Goal: Information Seeking & Learning: Learn about a topic

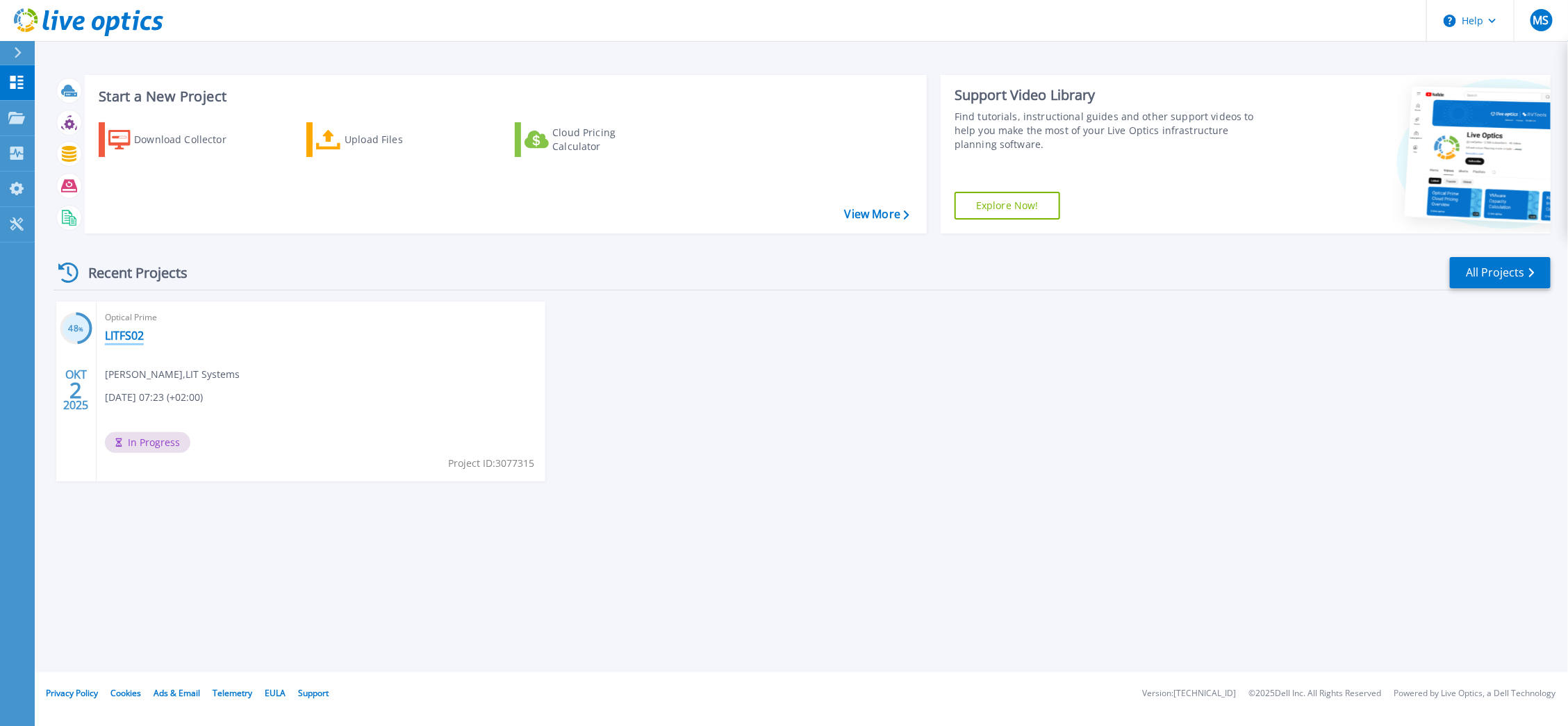
click at [129, 333] on link "LITFS02" at bounding box center [124, 335] width 39 height 14
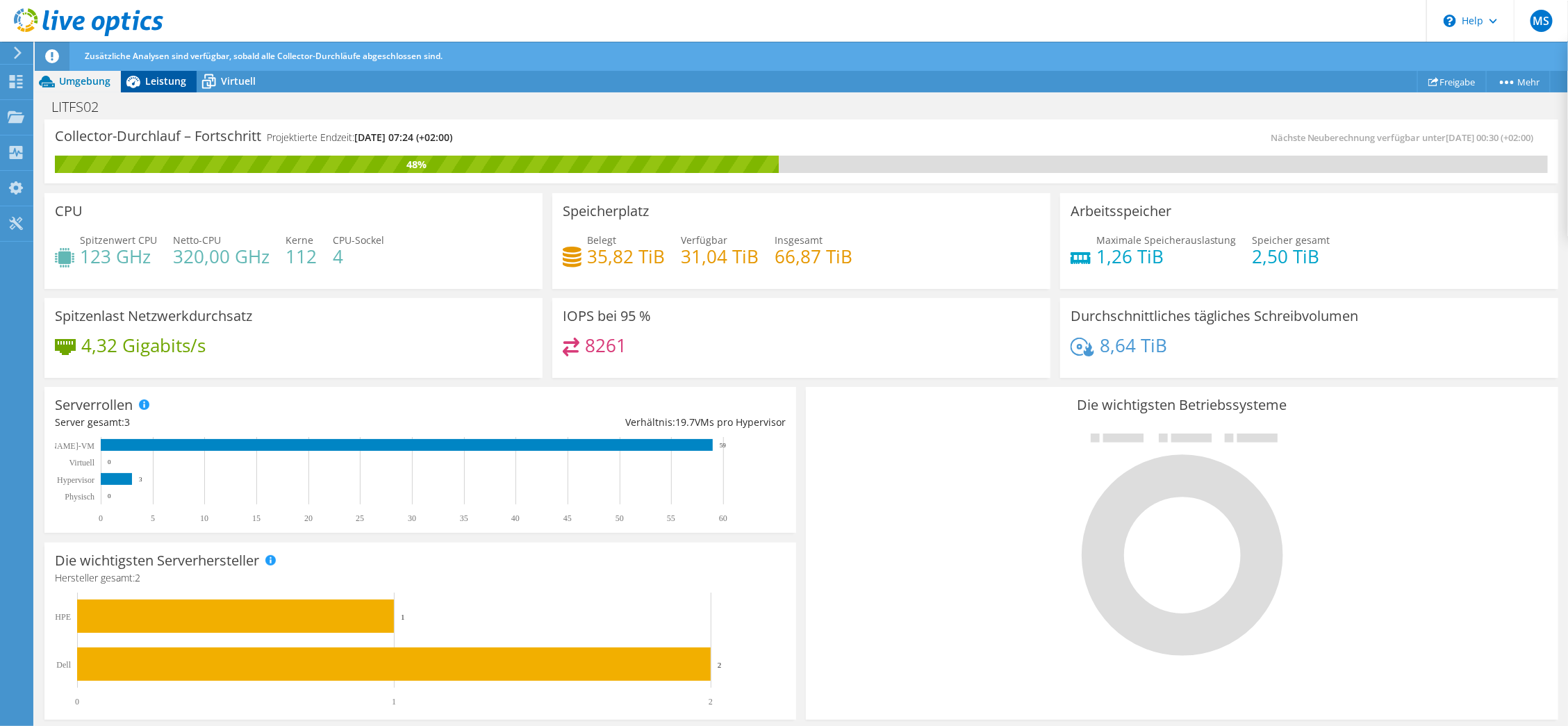
click at [164, 86] on span "Leistung" at bounding box center [165, 80] width 41 height 13
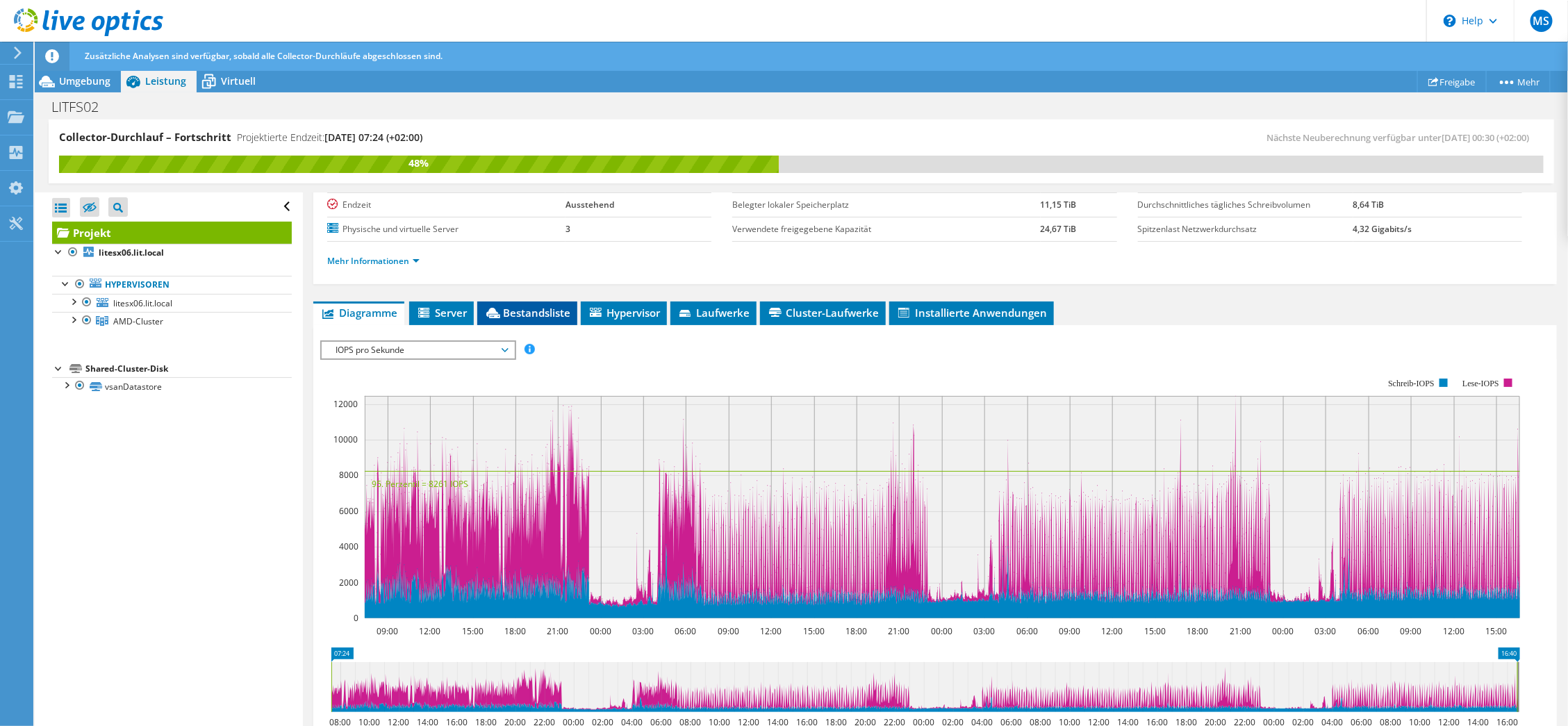
scroll to position [208, 0]
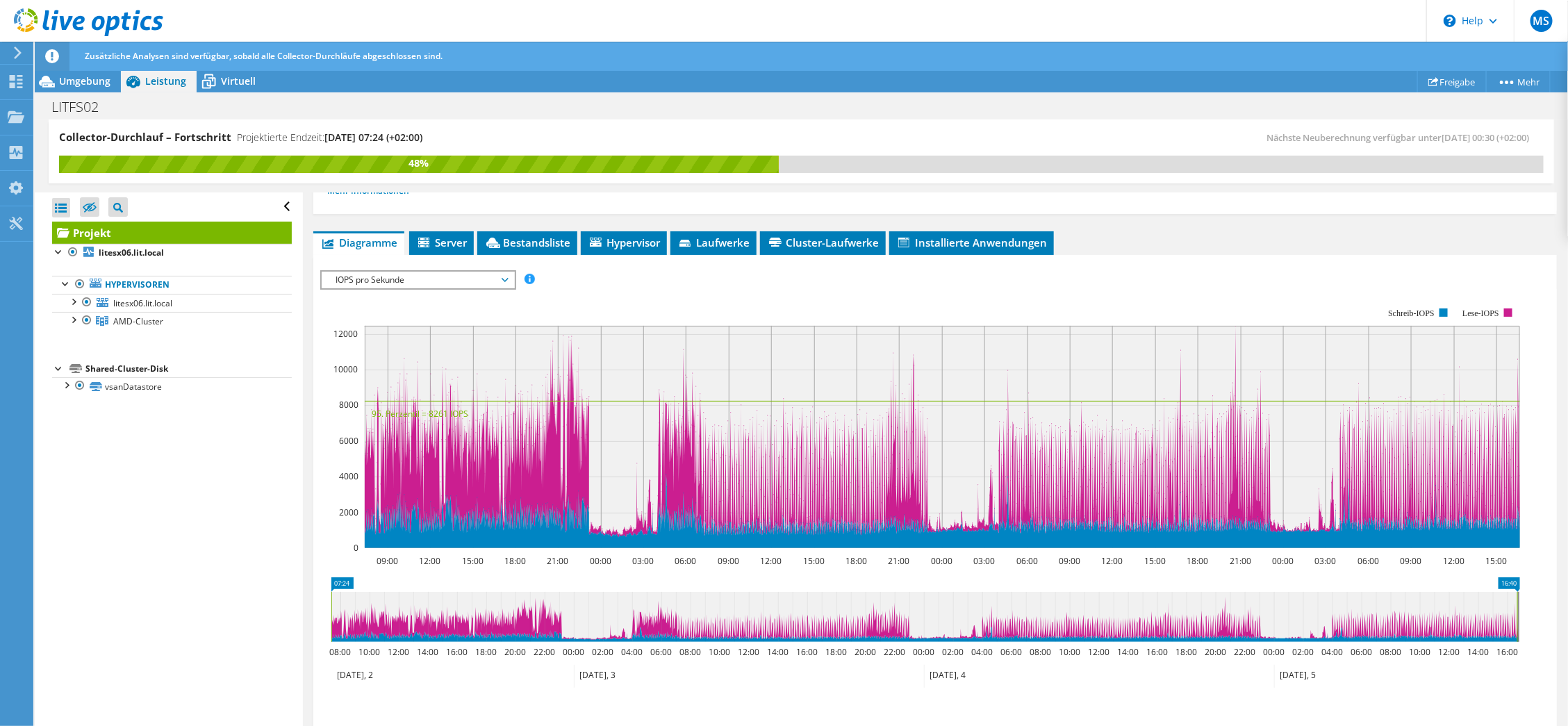
click at [419, 278] on span "IOPS pro Sekunde" at bounding box center [417, 279] width 179 height 17
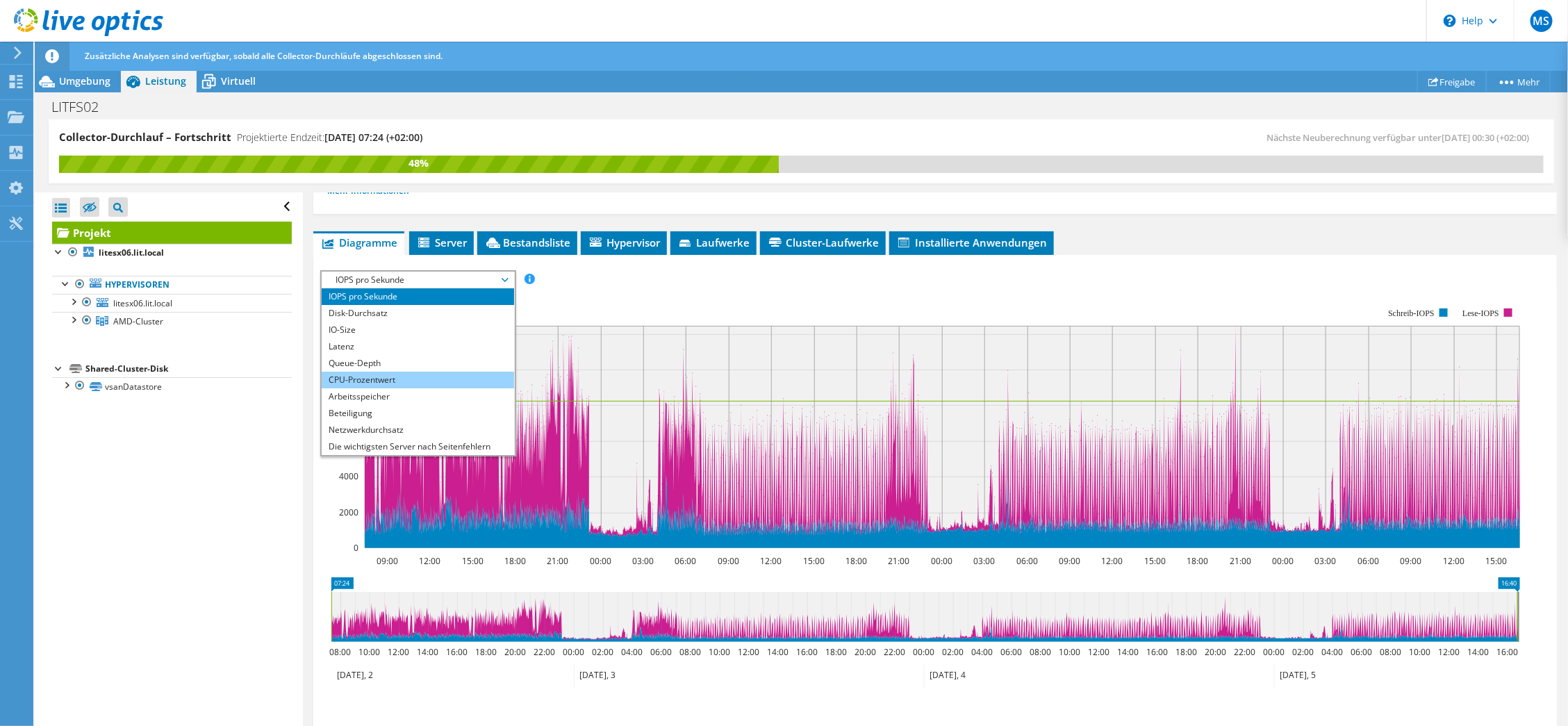
click at [414, 376] on li "CPU-Prozentwert" at bounding box center [418, 379] width 192 height 17
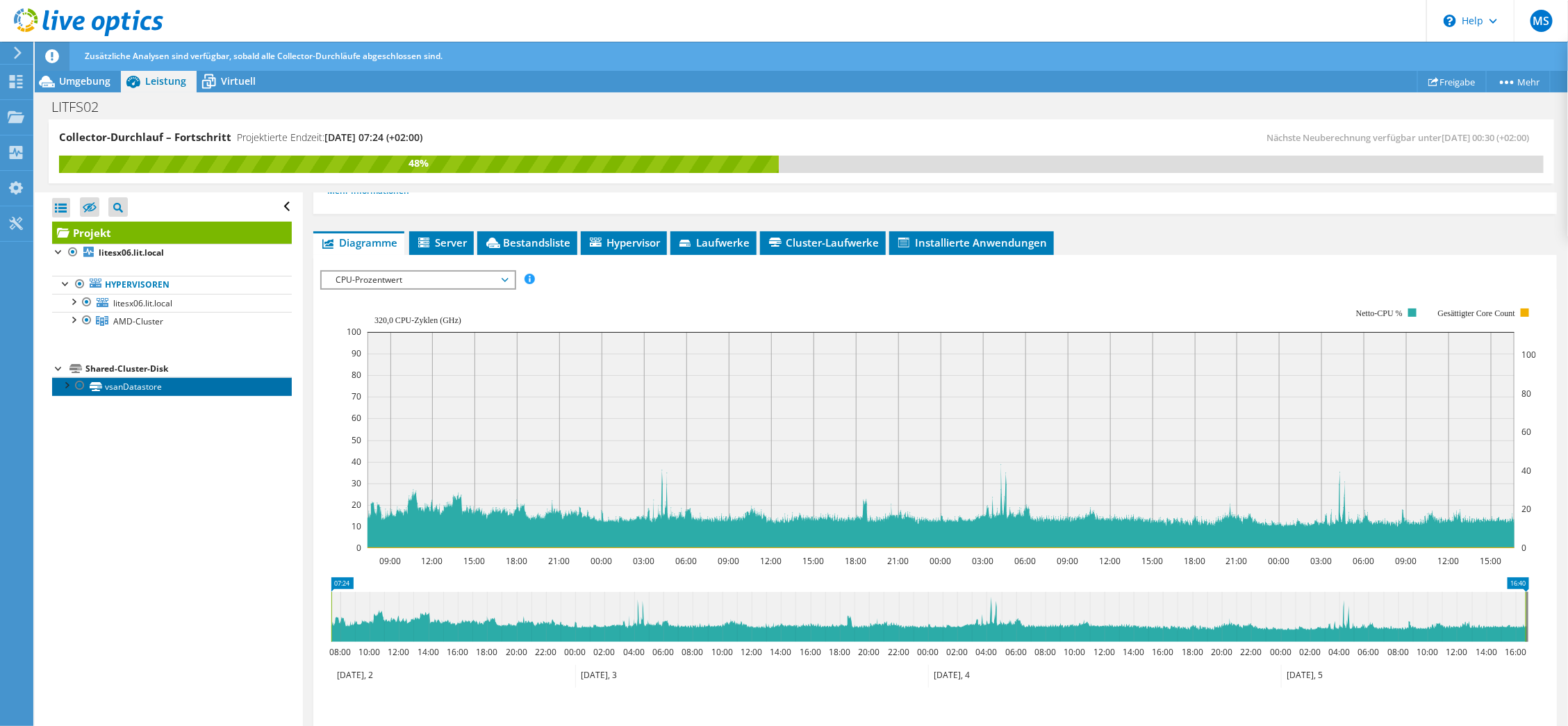
click at [132, 388] on link "vsanDatastore" at bounding box center [172, 386] width 240 height 18
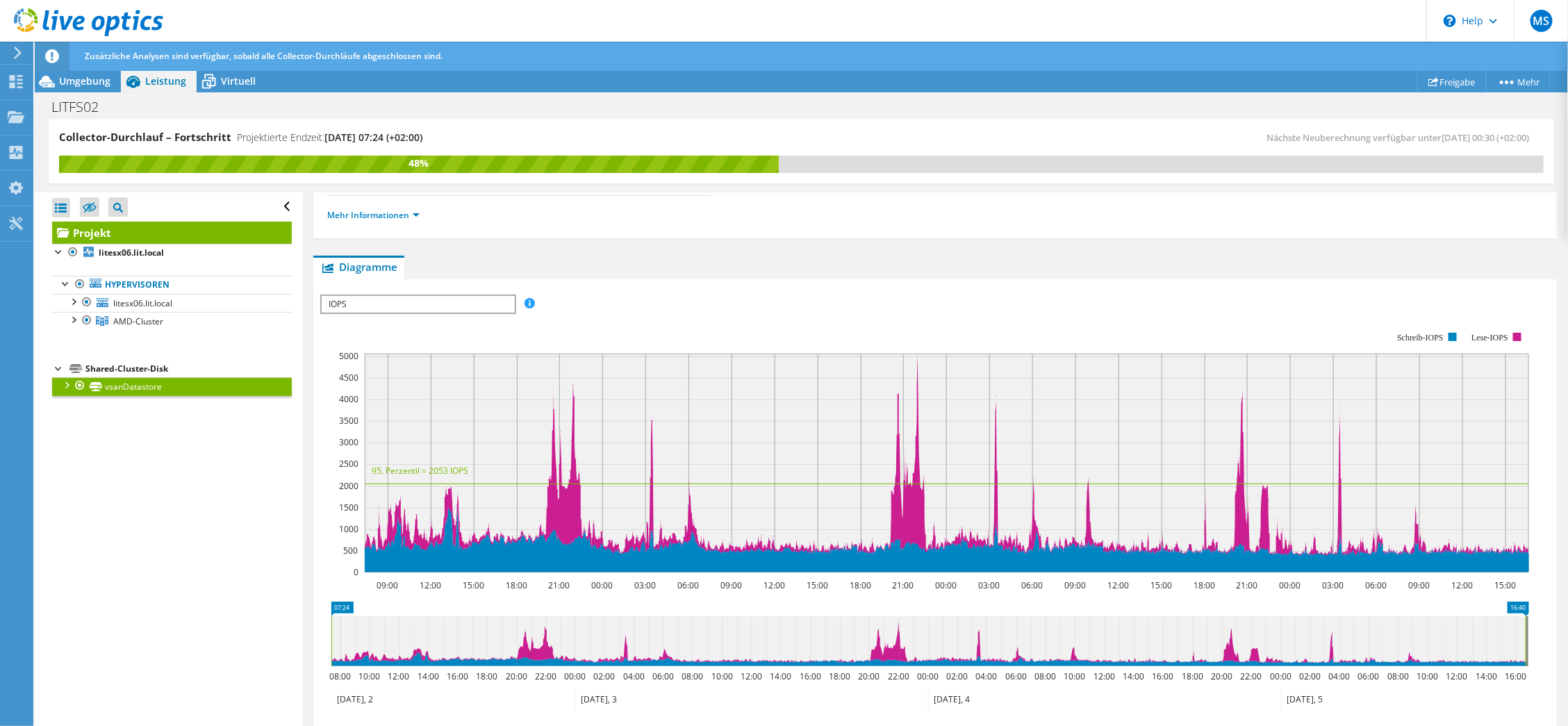
click at [409, 299] on span "IOPS" at bounding box center [418, 304] width 192 height 17
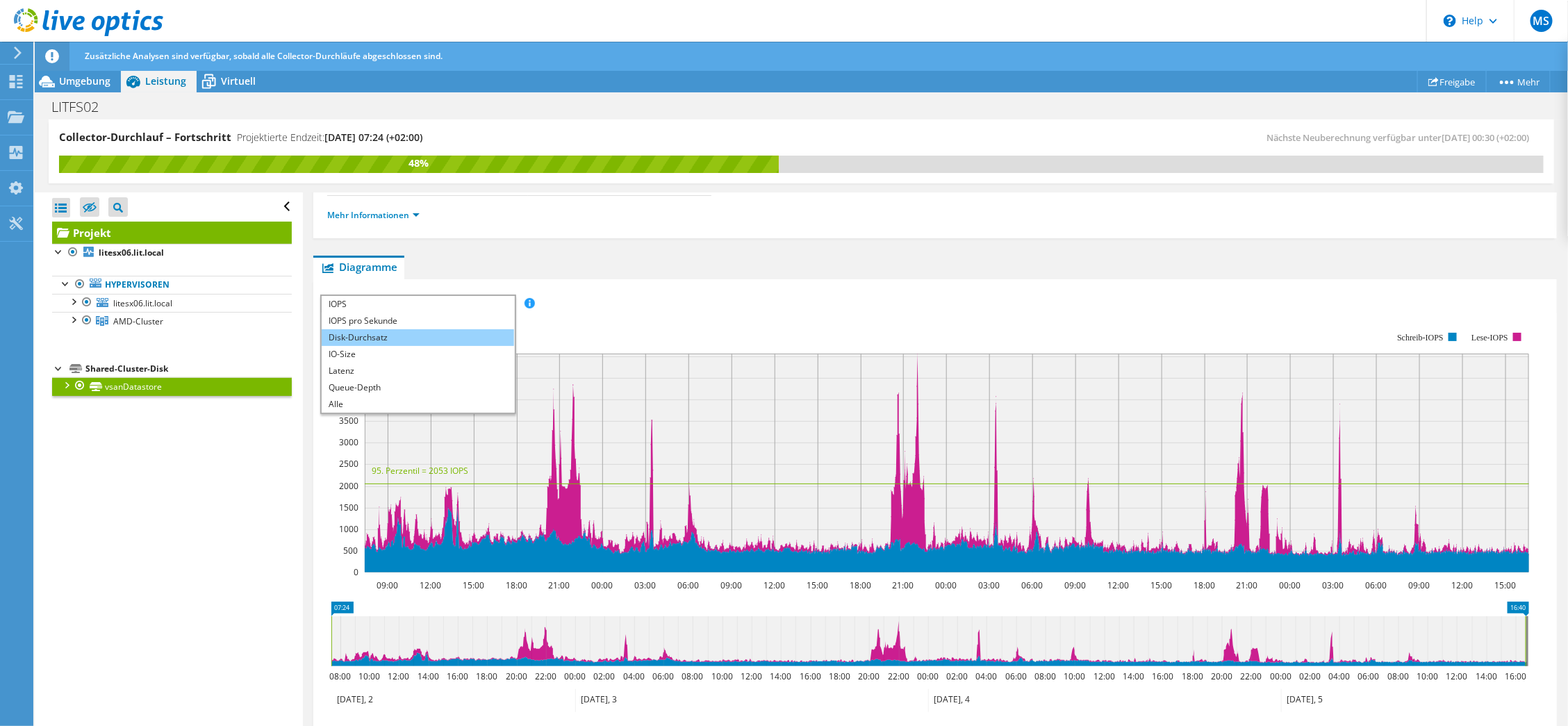
click at [412, 329] on li "Disk-Durchsatz" at bounding box center [418, 337] width 192 height 17
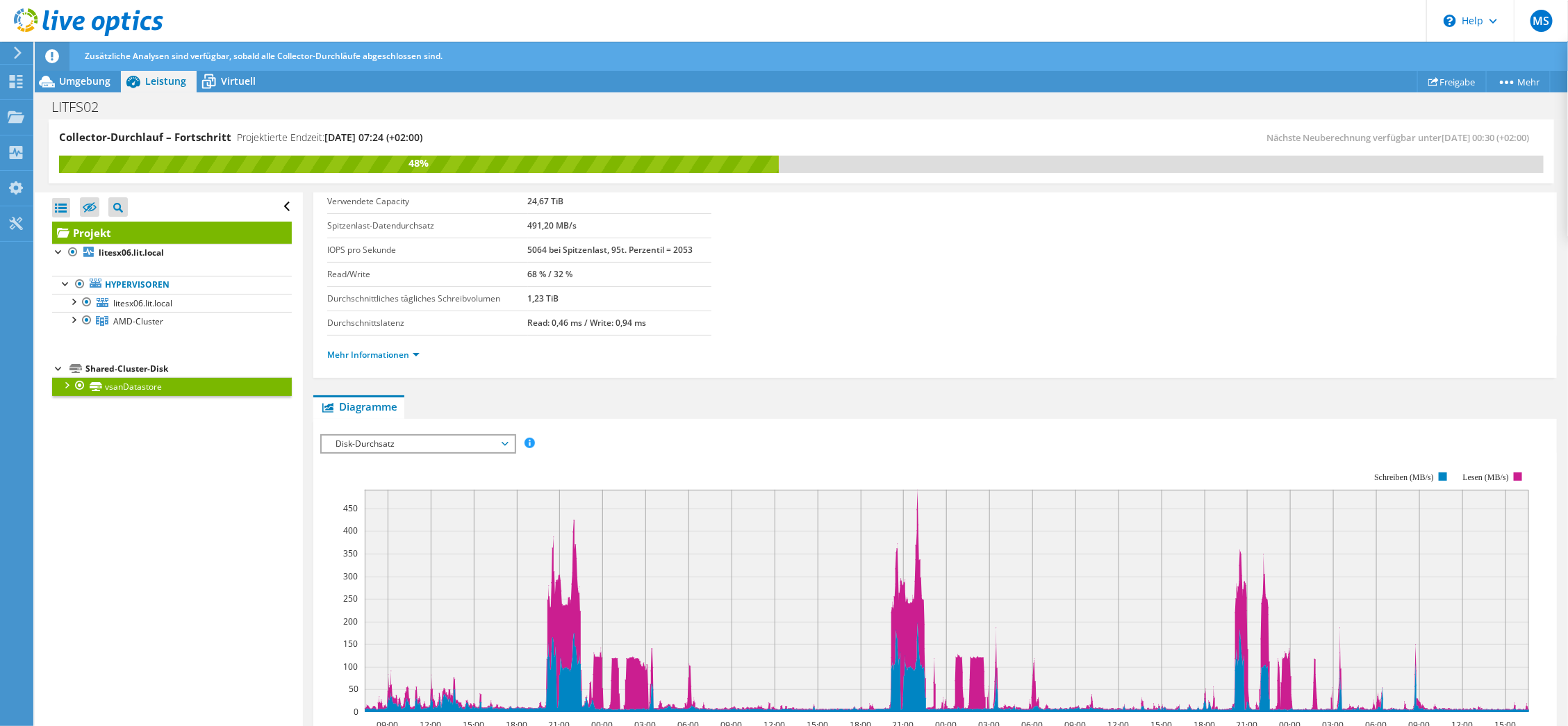
scroll to position [0, 0]
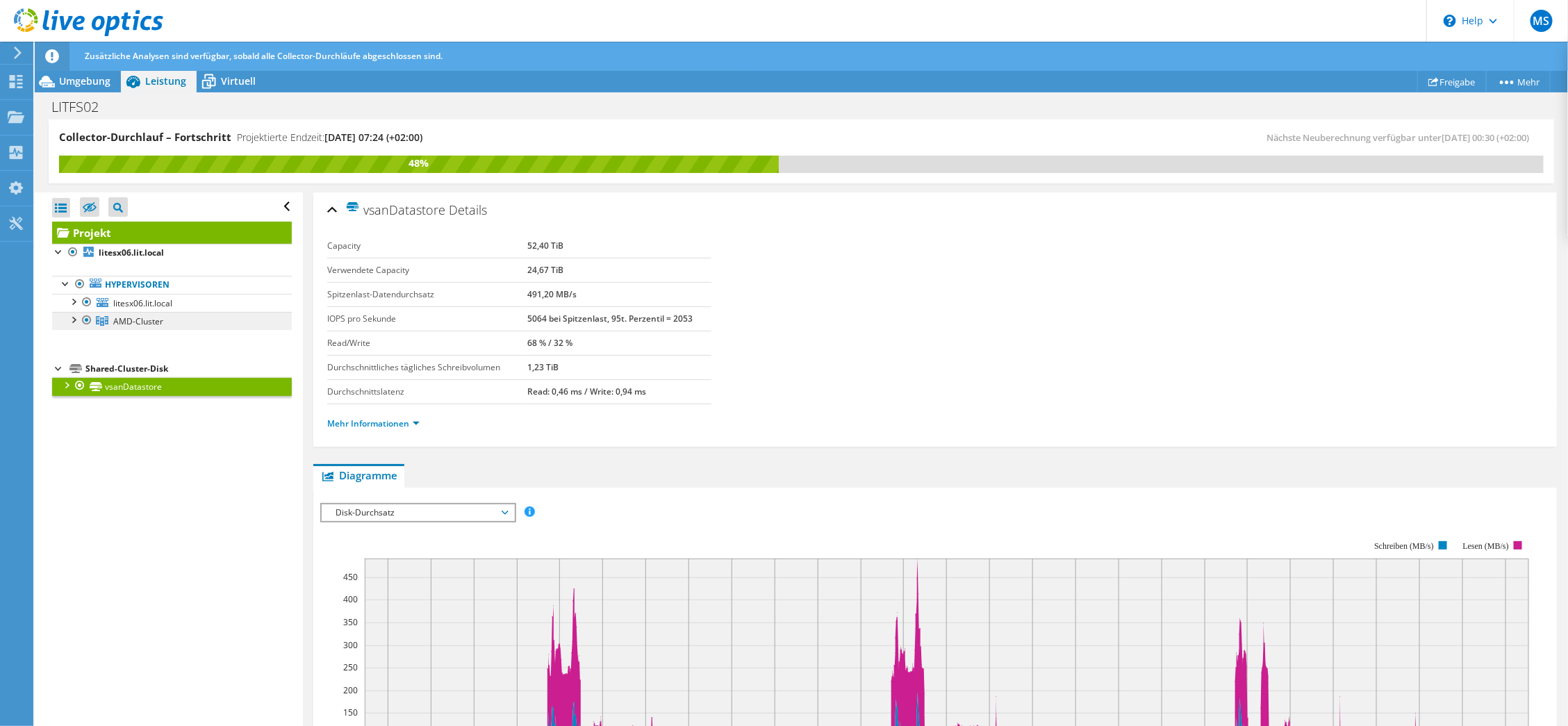
click at [139, 319] on span "AMD-Cluster" at bounding box center [139, 321] width 50 height 11
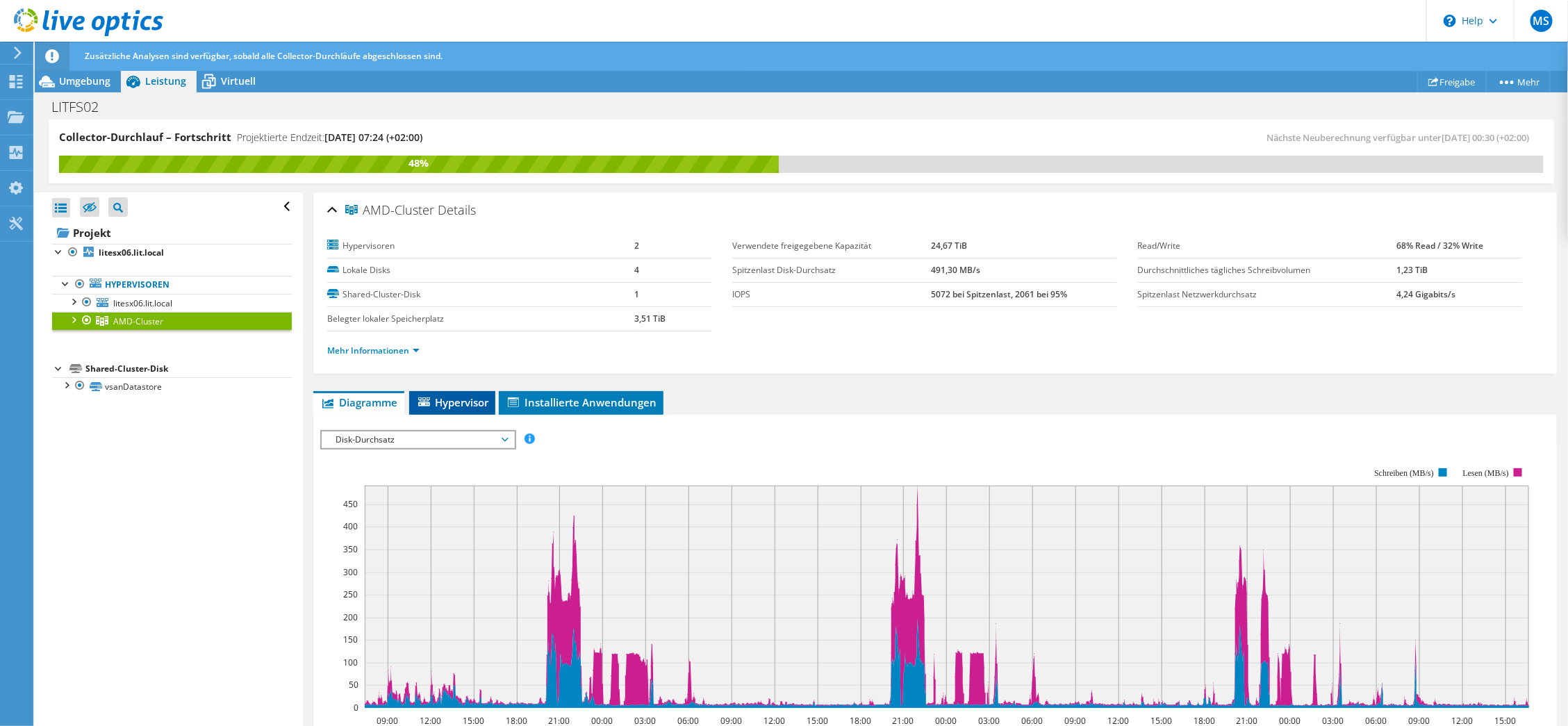
click at [464, 391] on li "Hypervisor" at bounding box center [453, 402] width 86 height 24
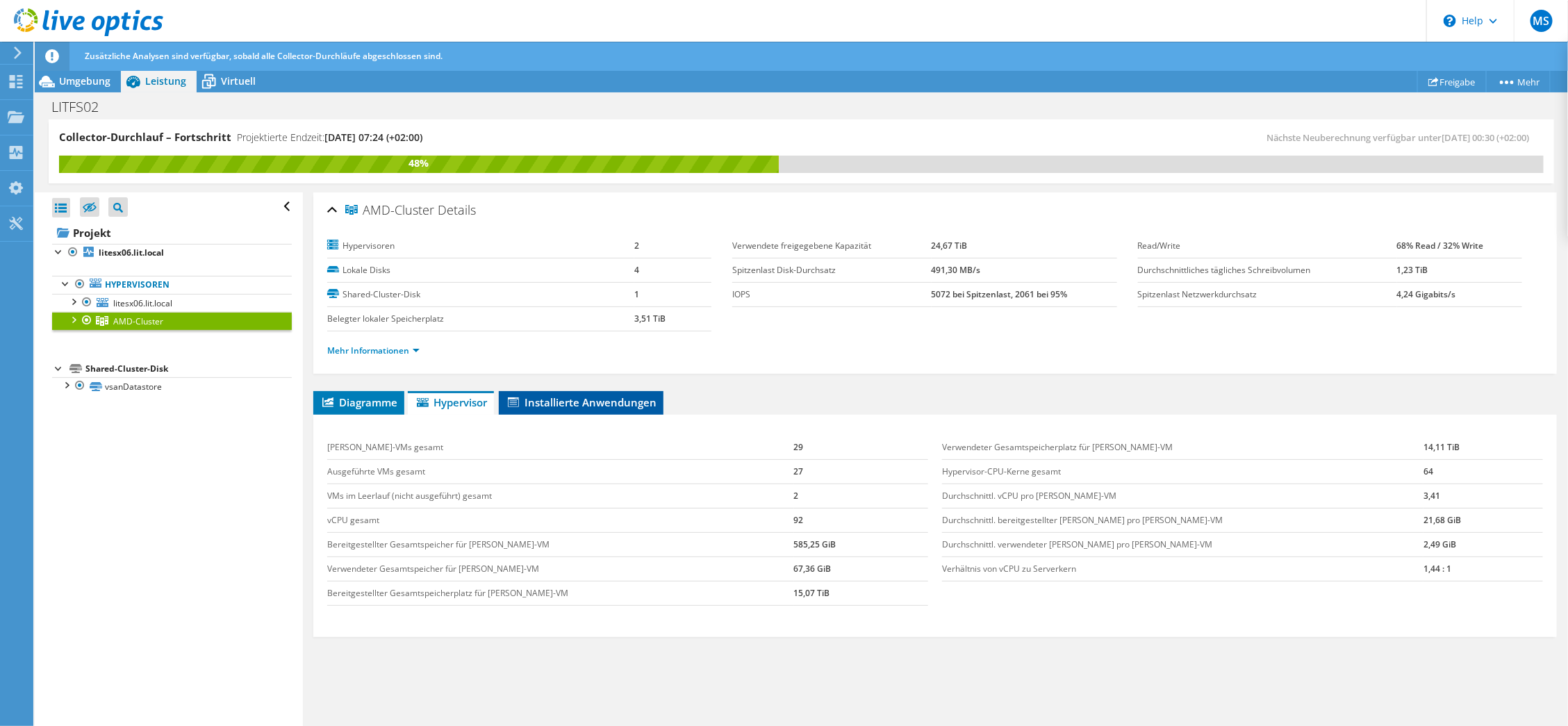
click at [589, 396] on span "Installierte Anwendungen" at bounding box center [581, 401] width 151 height 14
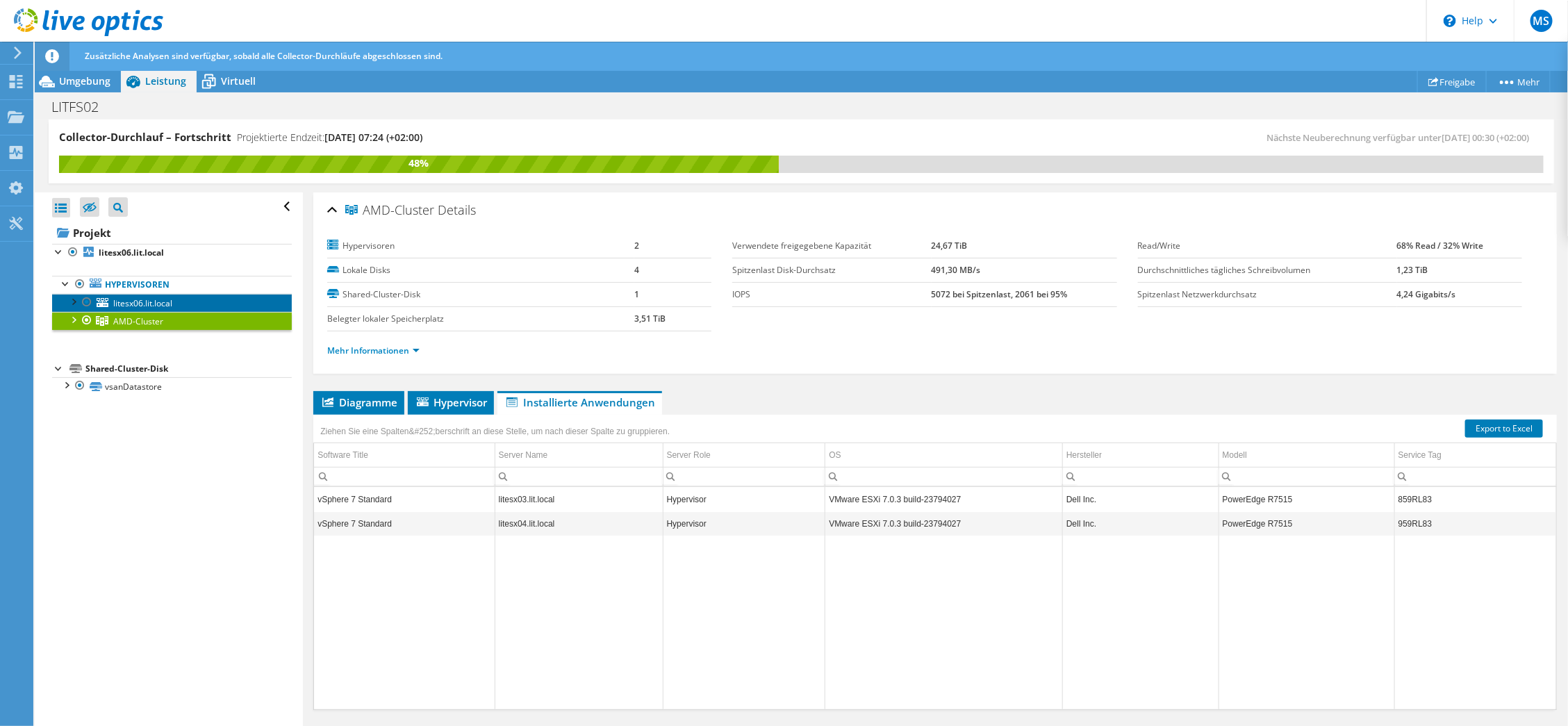
click at [159, 294] on link "litesx06.lit.local" at bounding box center [172, 302] width 240 height 18
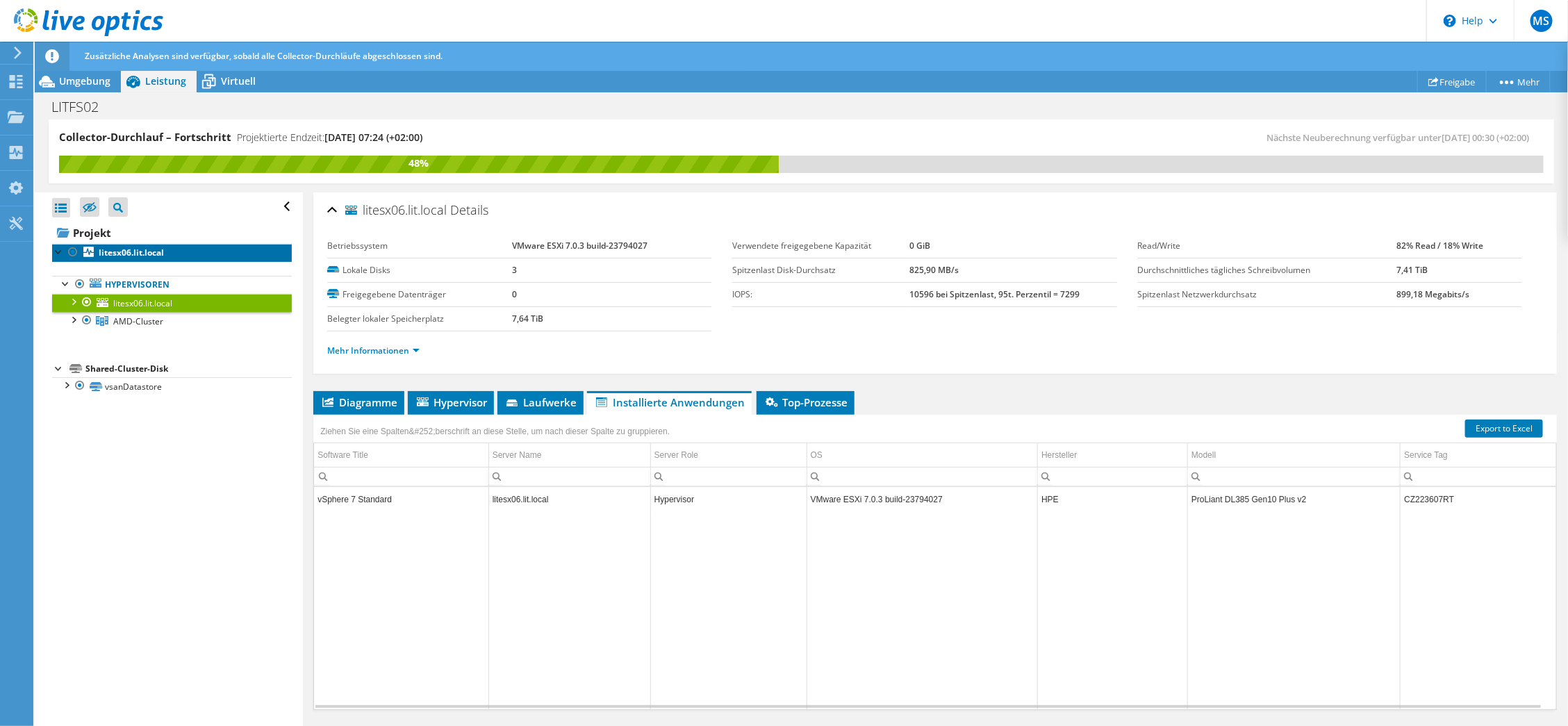
click at [139, 252] on b "litesx06.lit.local" at bounding box center [131, 252] width 65 height 11
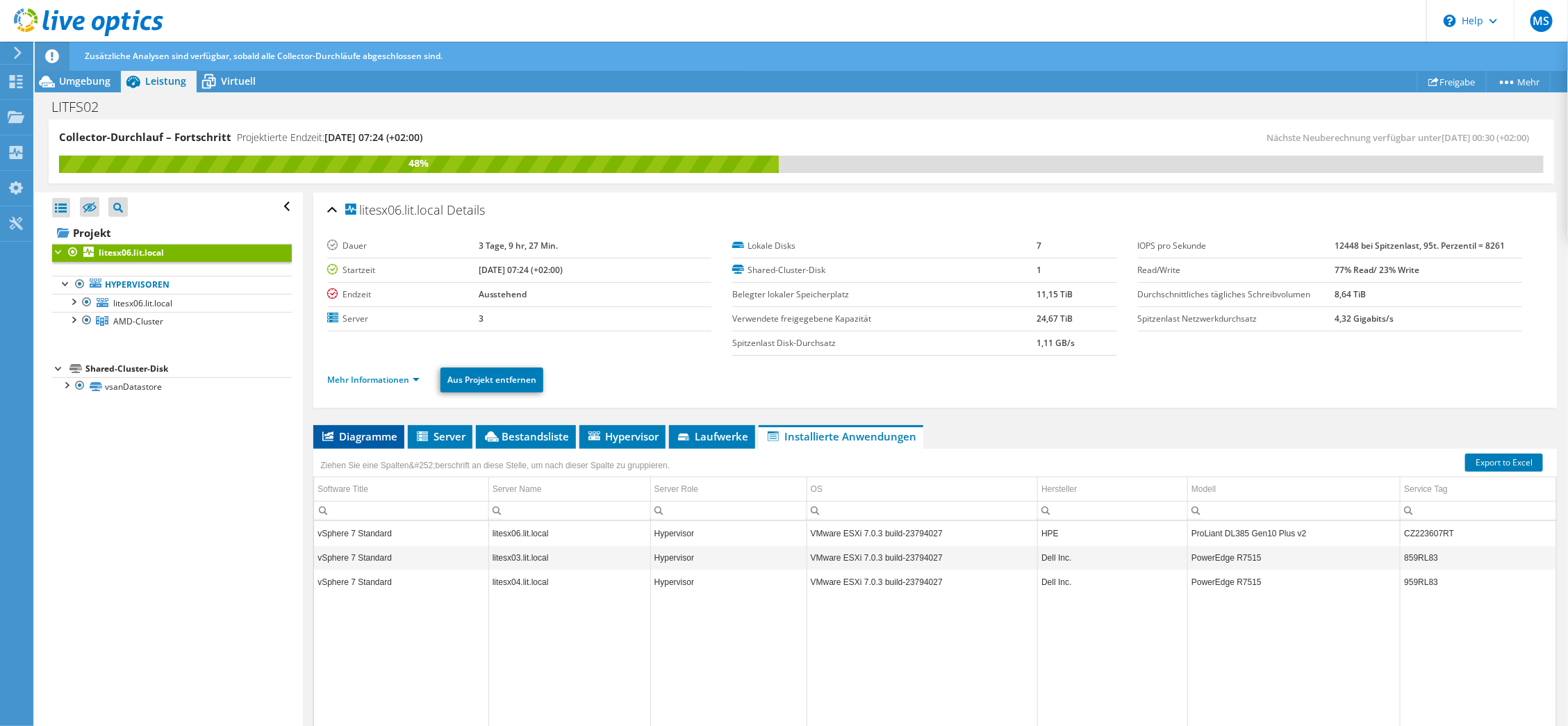
click at [390, 439] on span "Diagramme" at bounding box center [358, 436] width 77 height 14
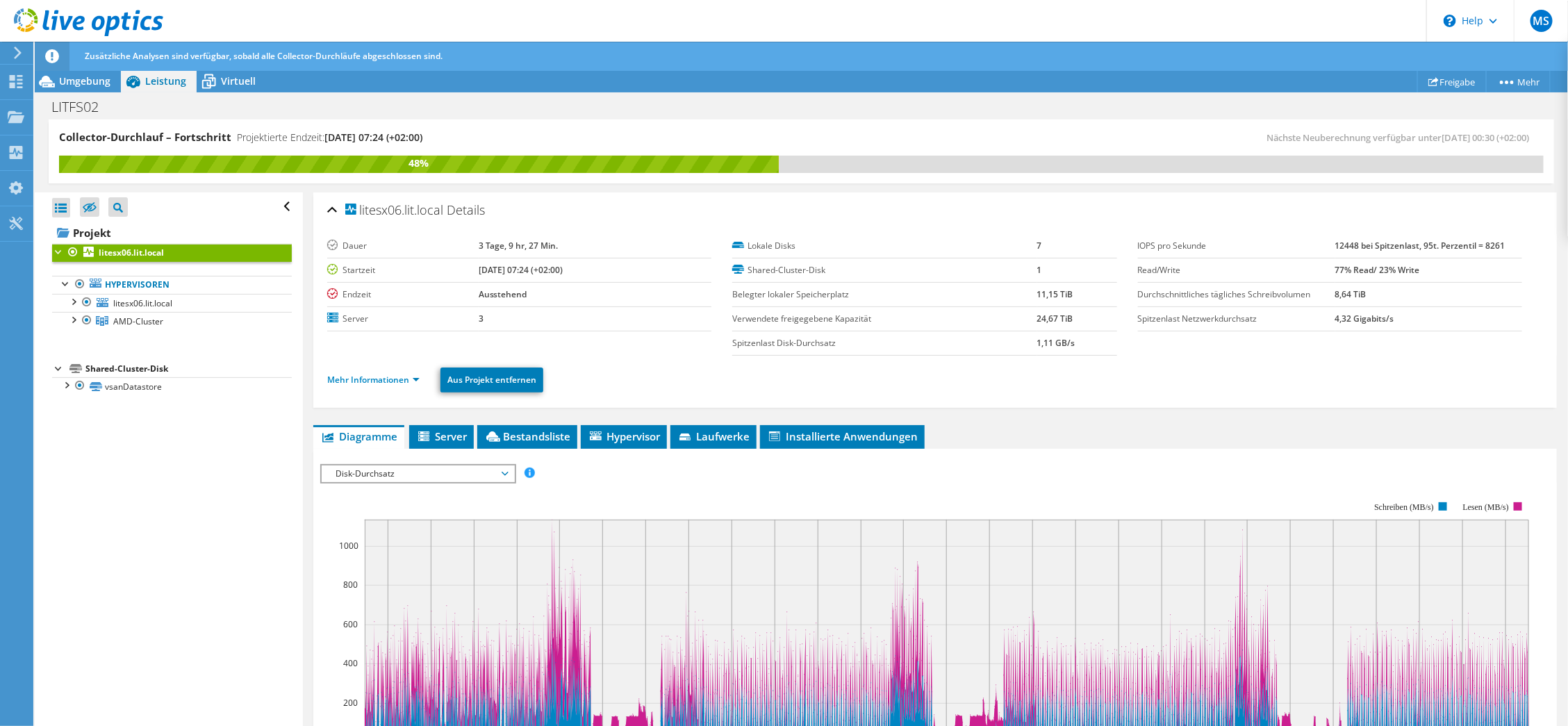
click at [438, 478] on span "Disk-Durchsatz" at bounding box center [417, 473] width 179 height 17
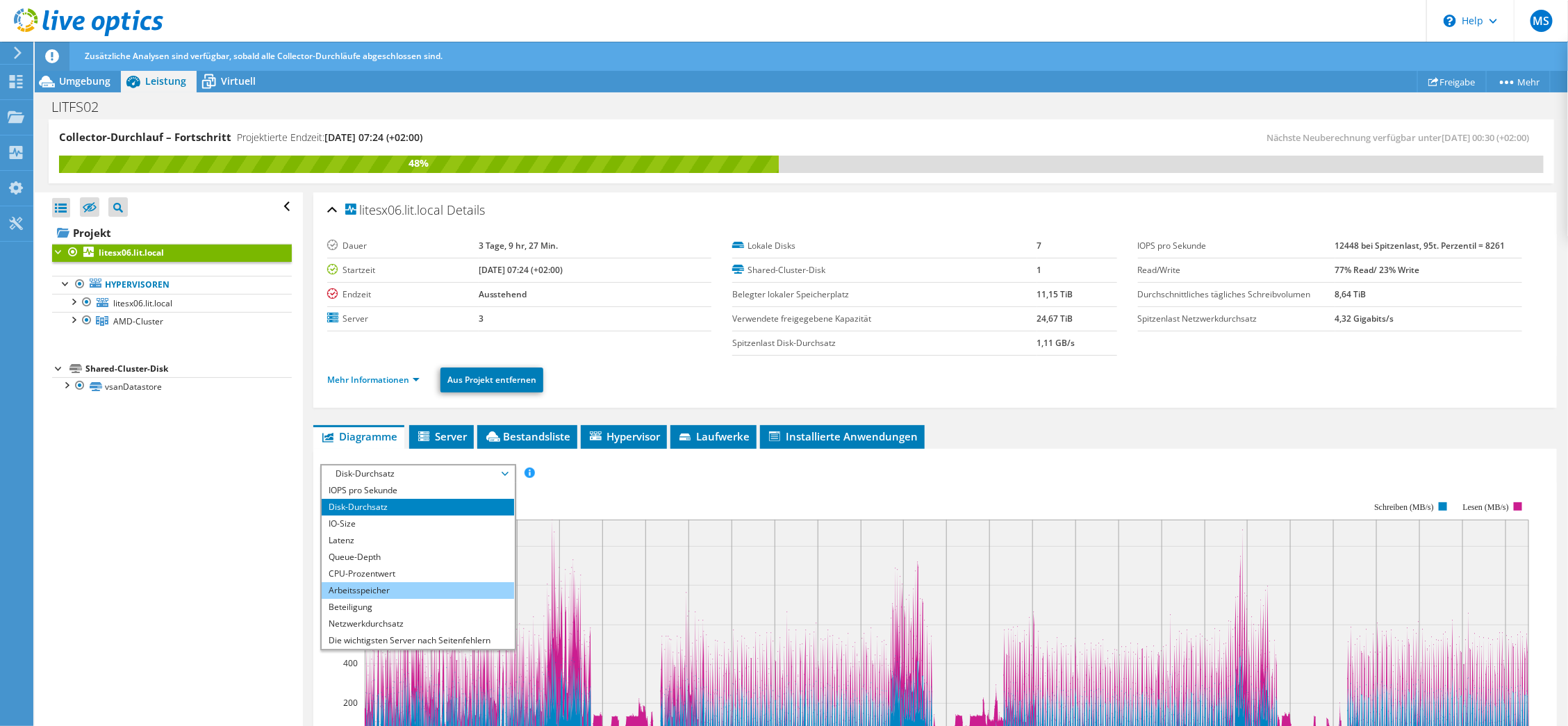
click at [388, 590] on li "Arbeitsspeicher" at bounding box center [418, 590] width 192 height 17
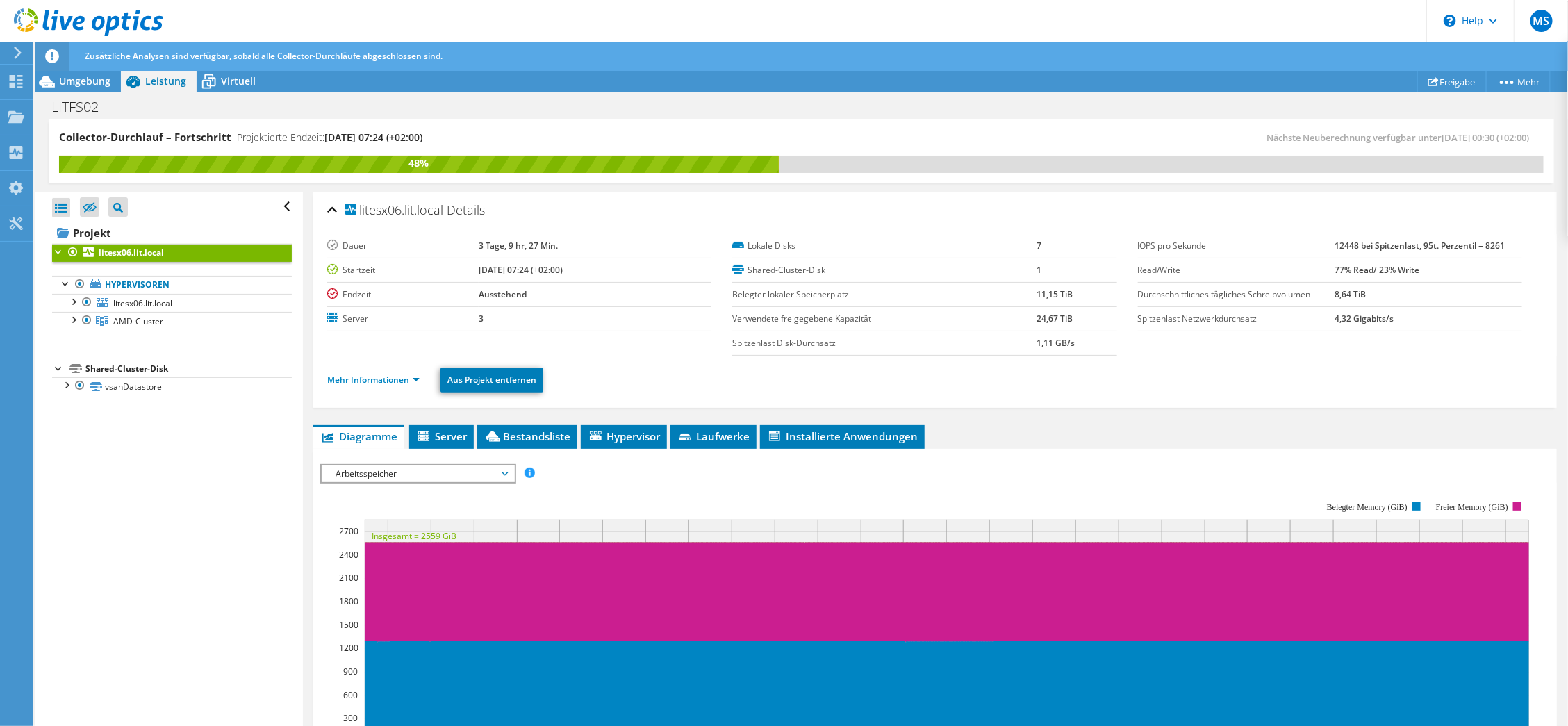
click at [450, 472] on span "Arbeitsspeicher" at bounding box center [417, 473] width 179 height 17
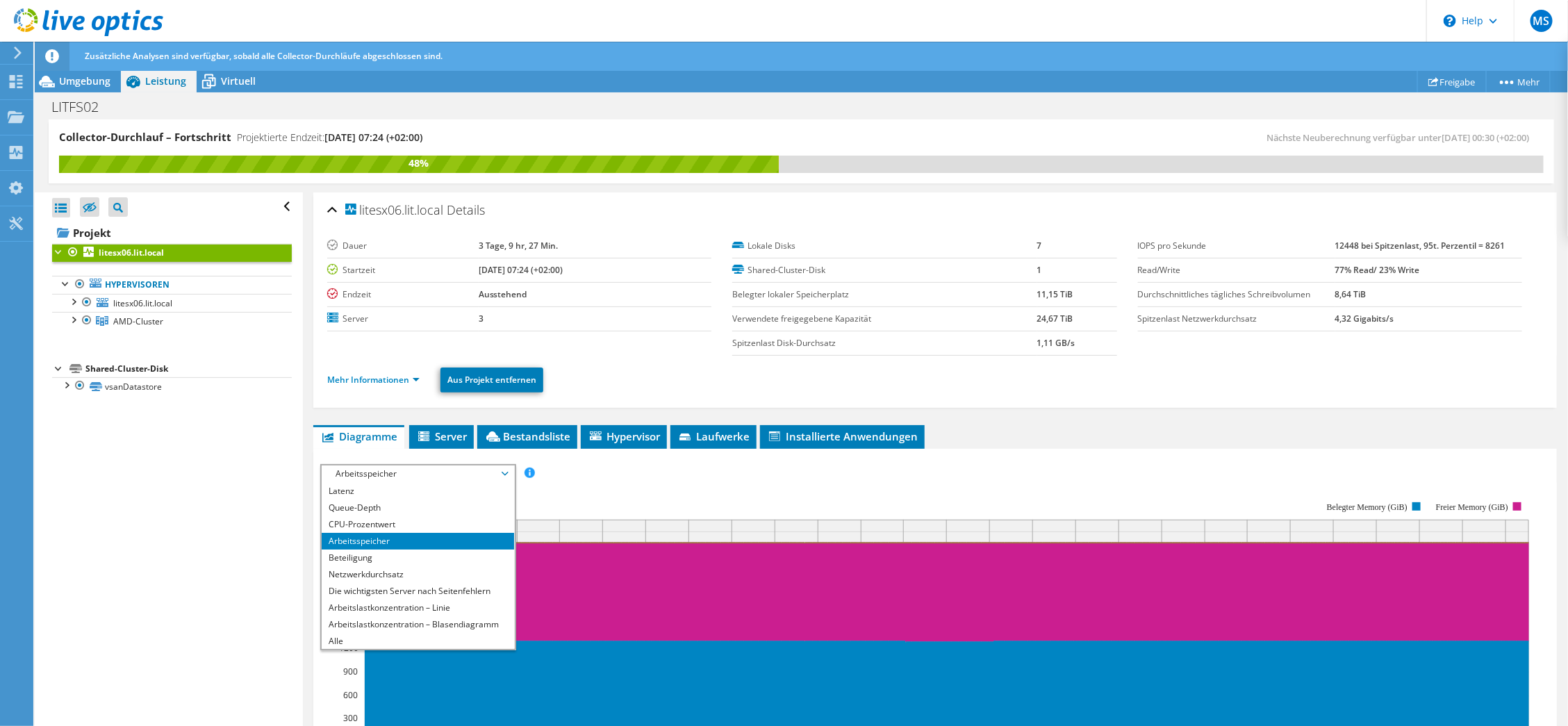
scroll to position [138, 0]
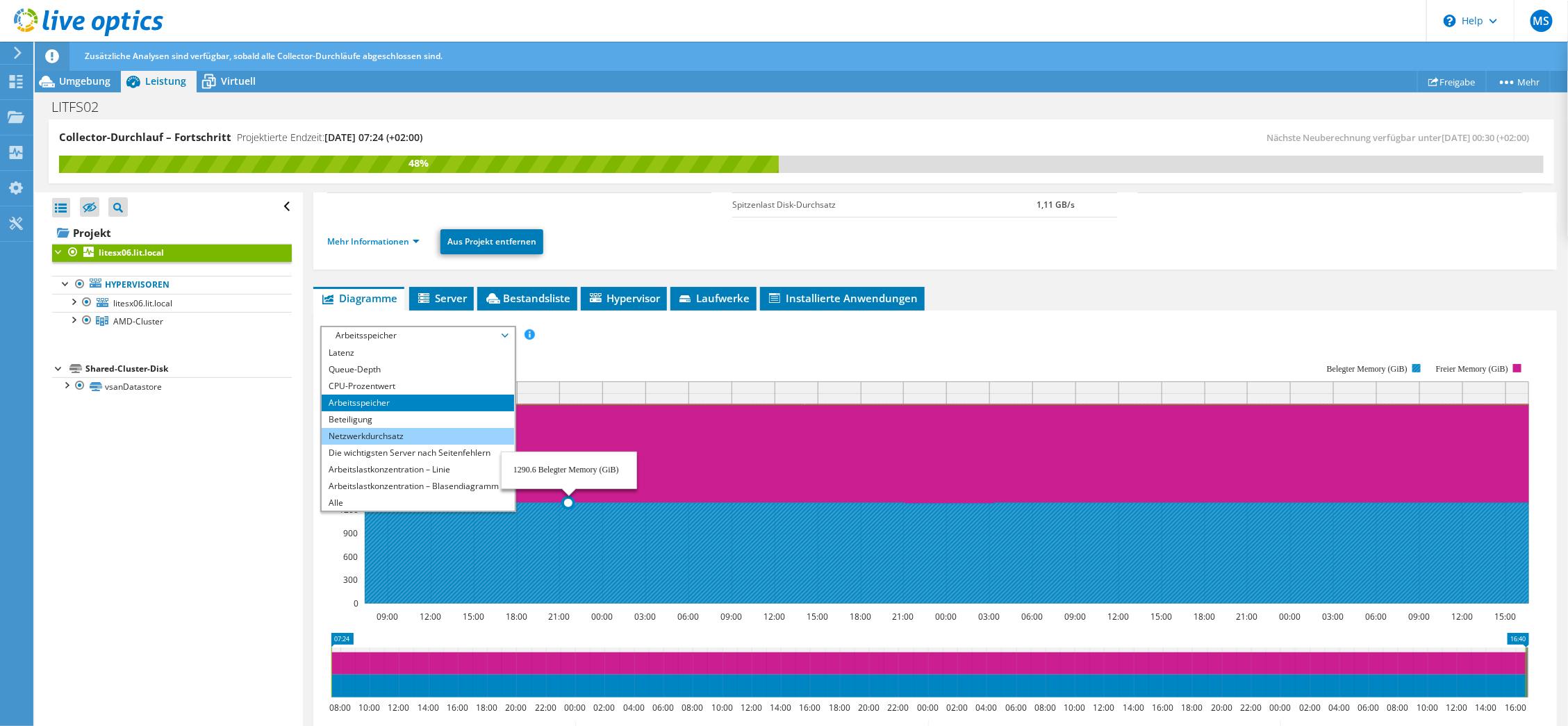
click at [414, 436] on li "Netzwerkdurchsatz" at bounding box center [418, 436] width 192 height 17
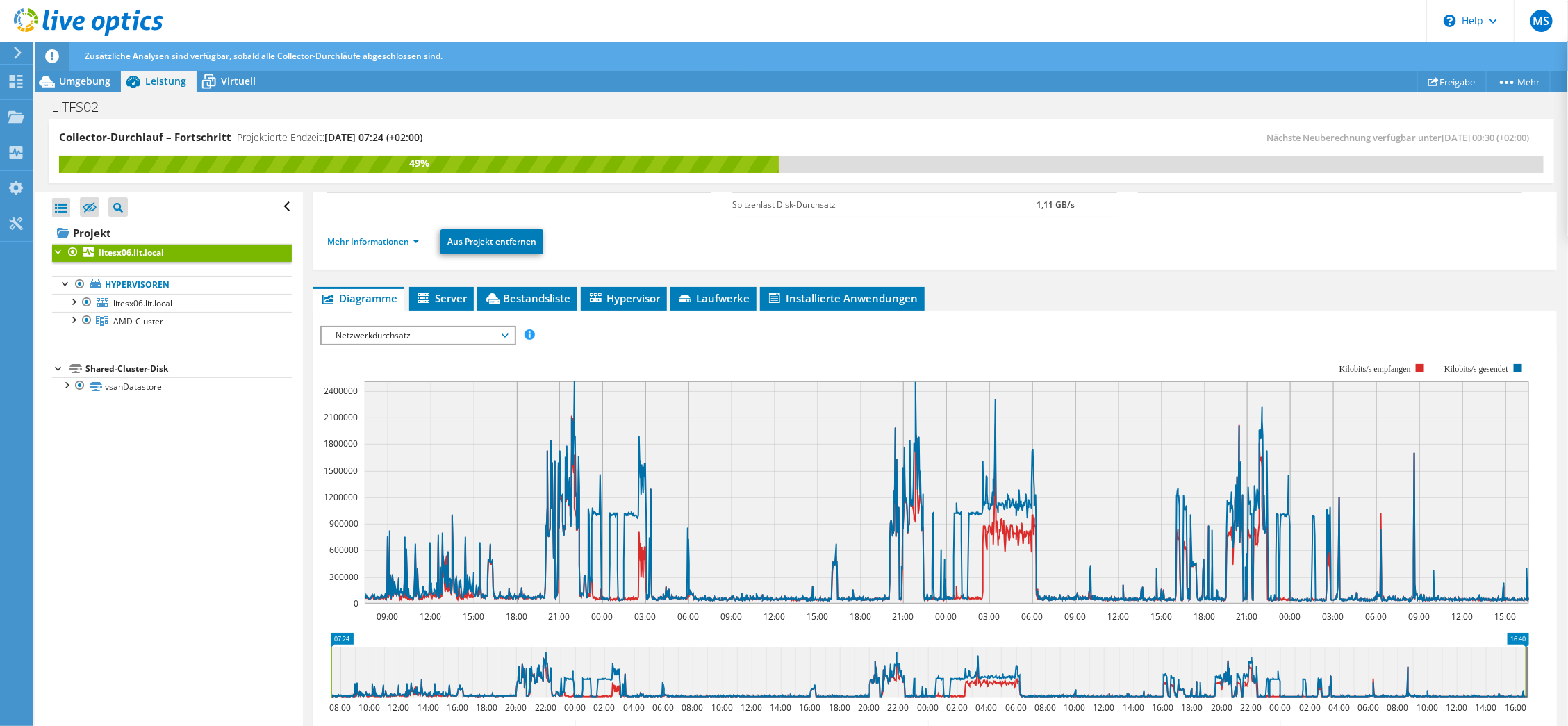
scroll to position [0, 0]
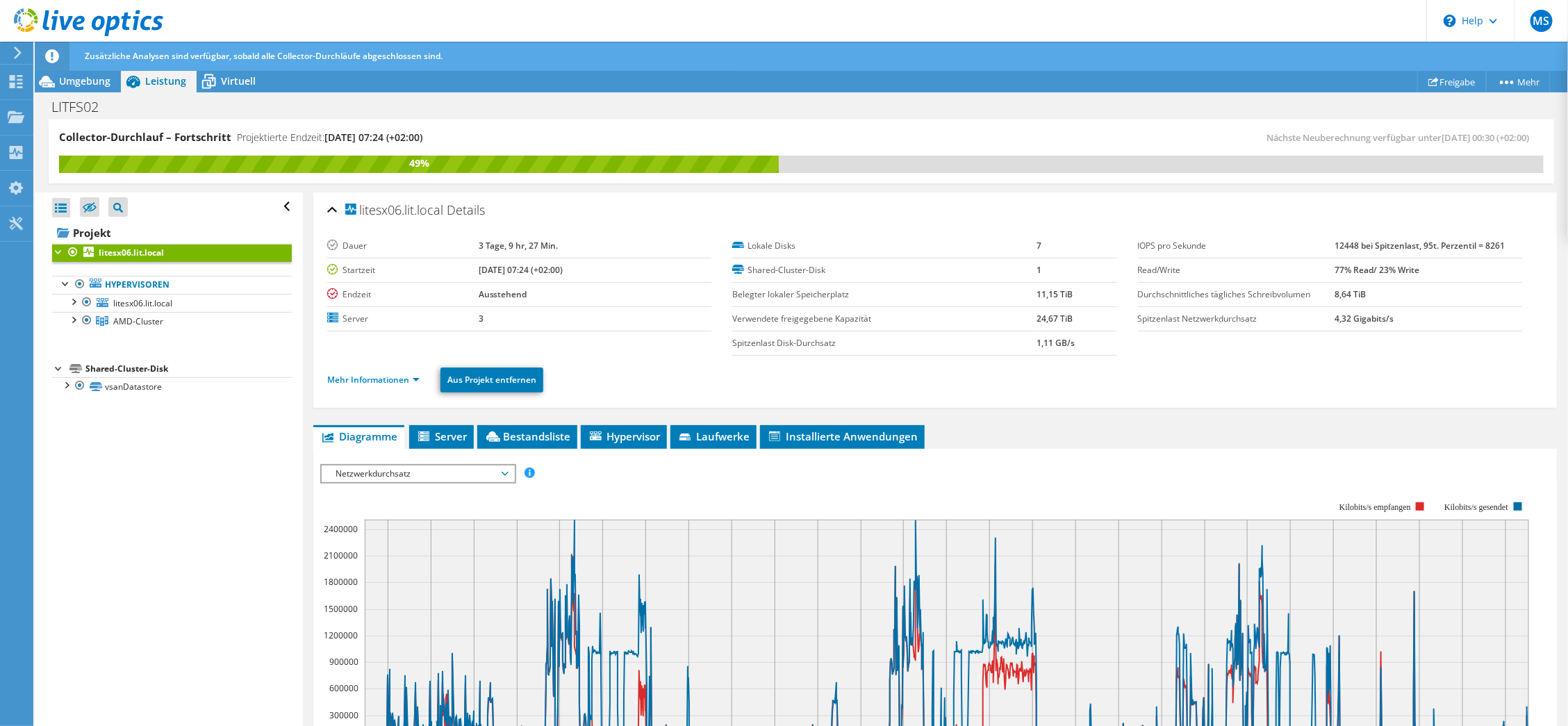
click at [456, 470] on span "Netzwerkdurchsatz" at bounding box center [417, 473] width 179 height 17
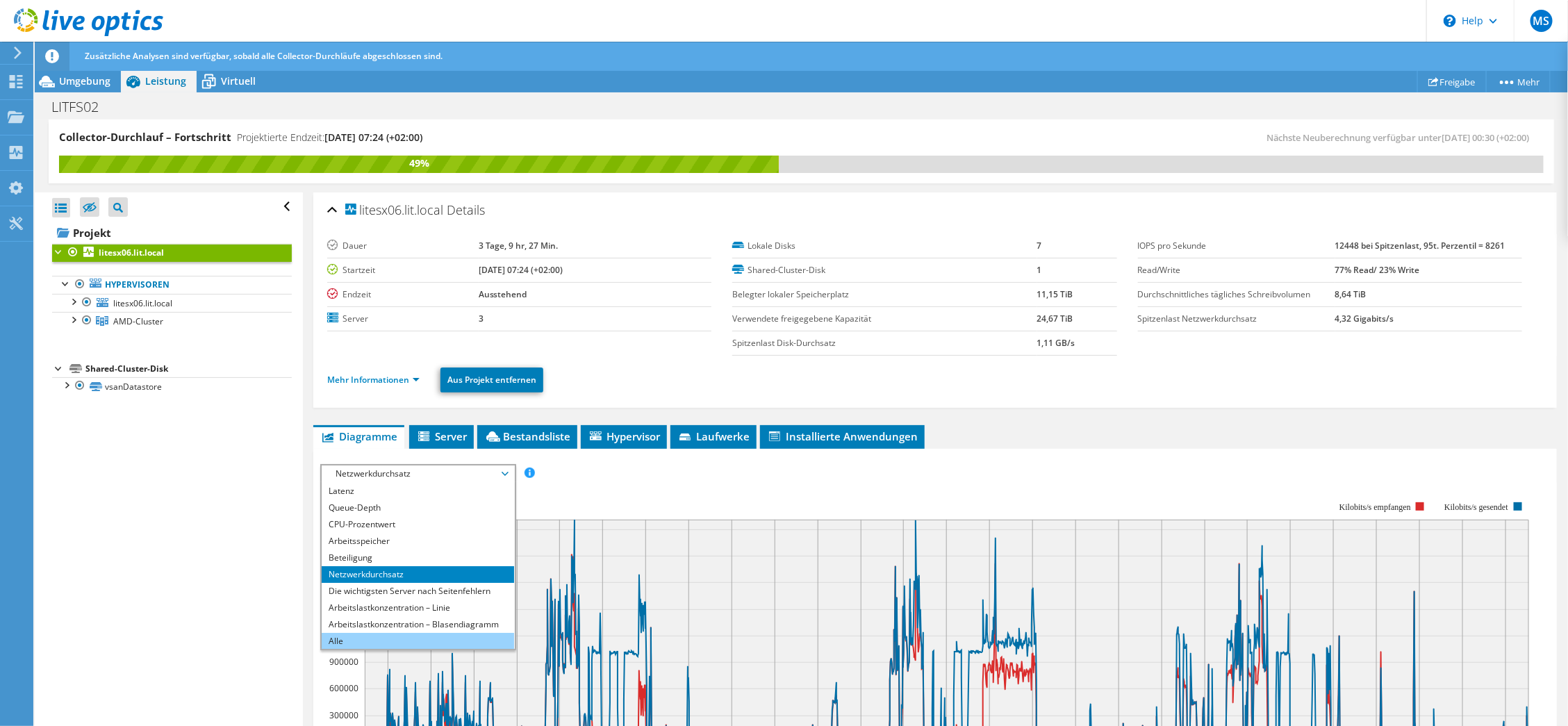
click at [409, 638] on li "Alle" at bounding box center [418, 641] width 192 height 17
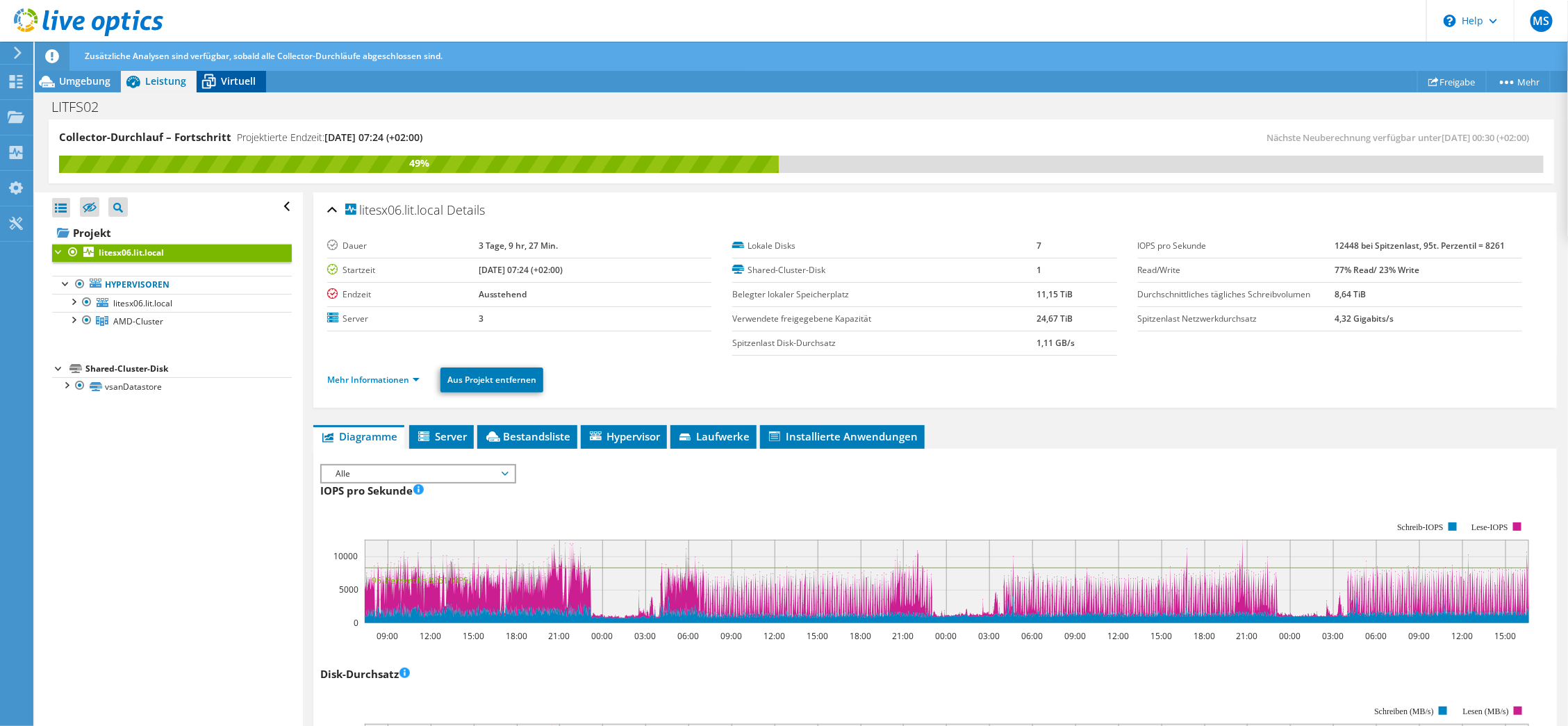
click at [228, 79] on span "Virtuell" at bounding box center [238, 80] width 34 height 13
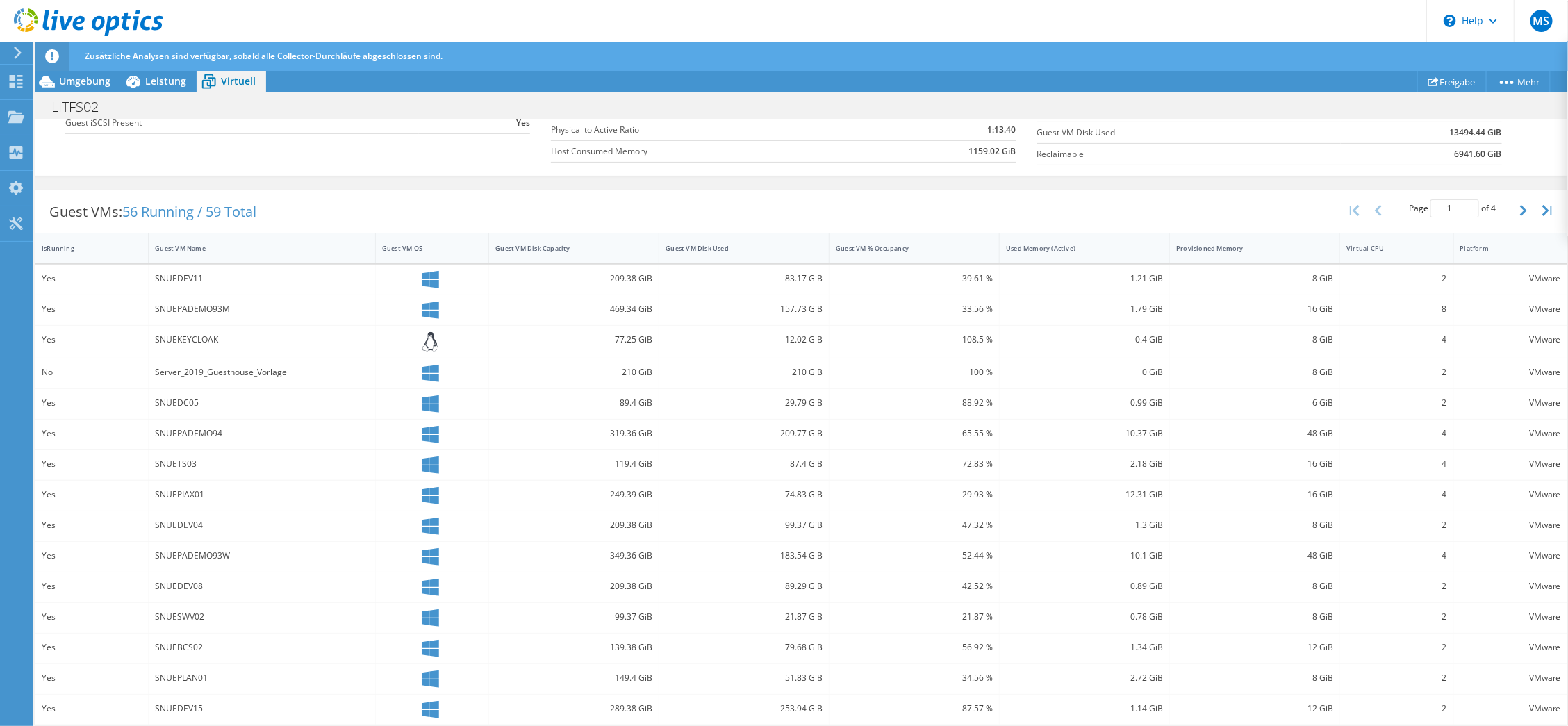
scroll to position [73, 0]
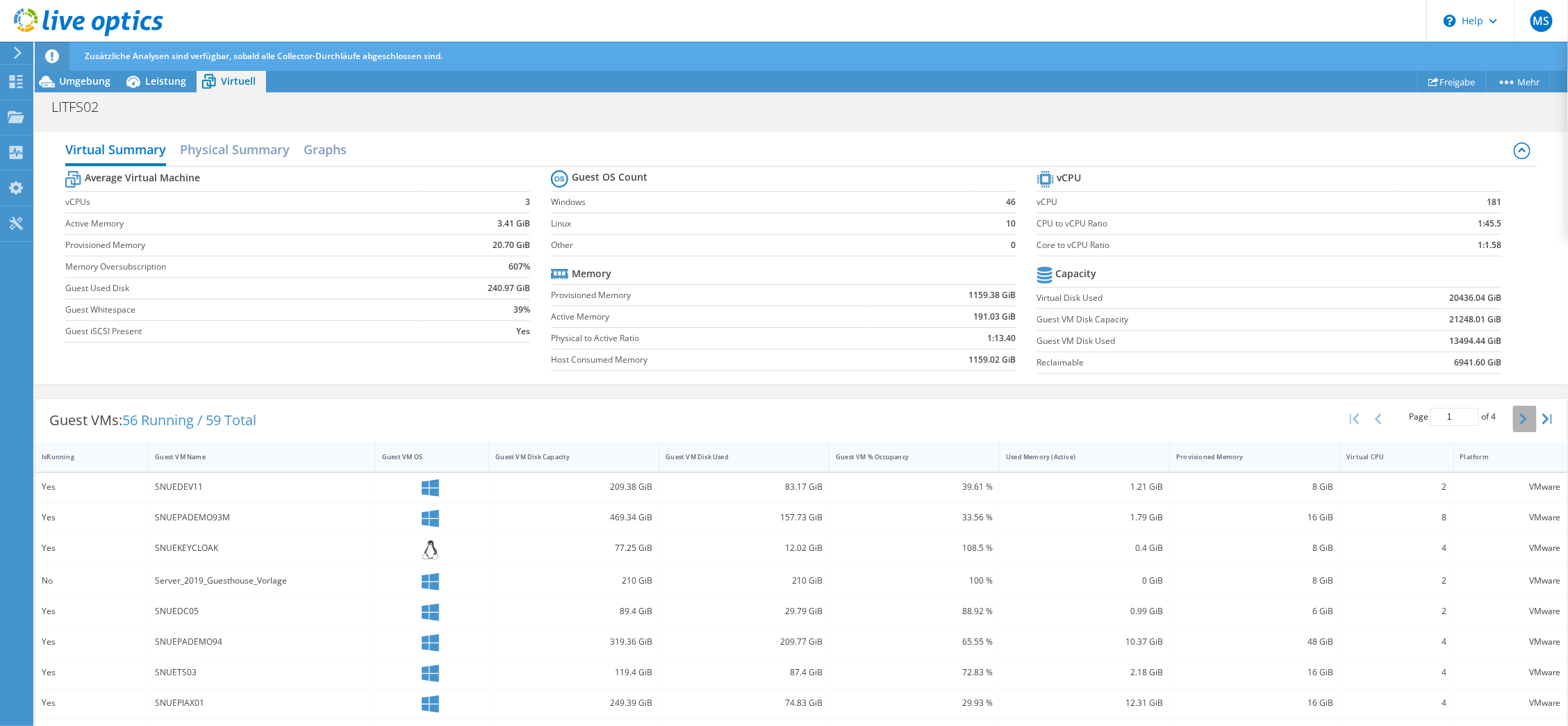
click at [1520, 419] on icon "button" at bounding box center [1523, 418] width 7 height 11
click at [1513, 419] on button "button" at bounding box center [1524, 419] width 24 height 27
type input "4"
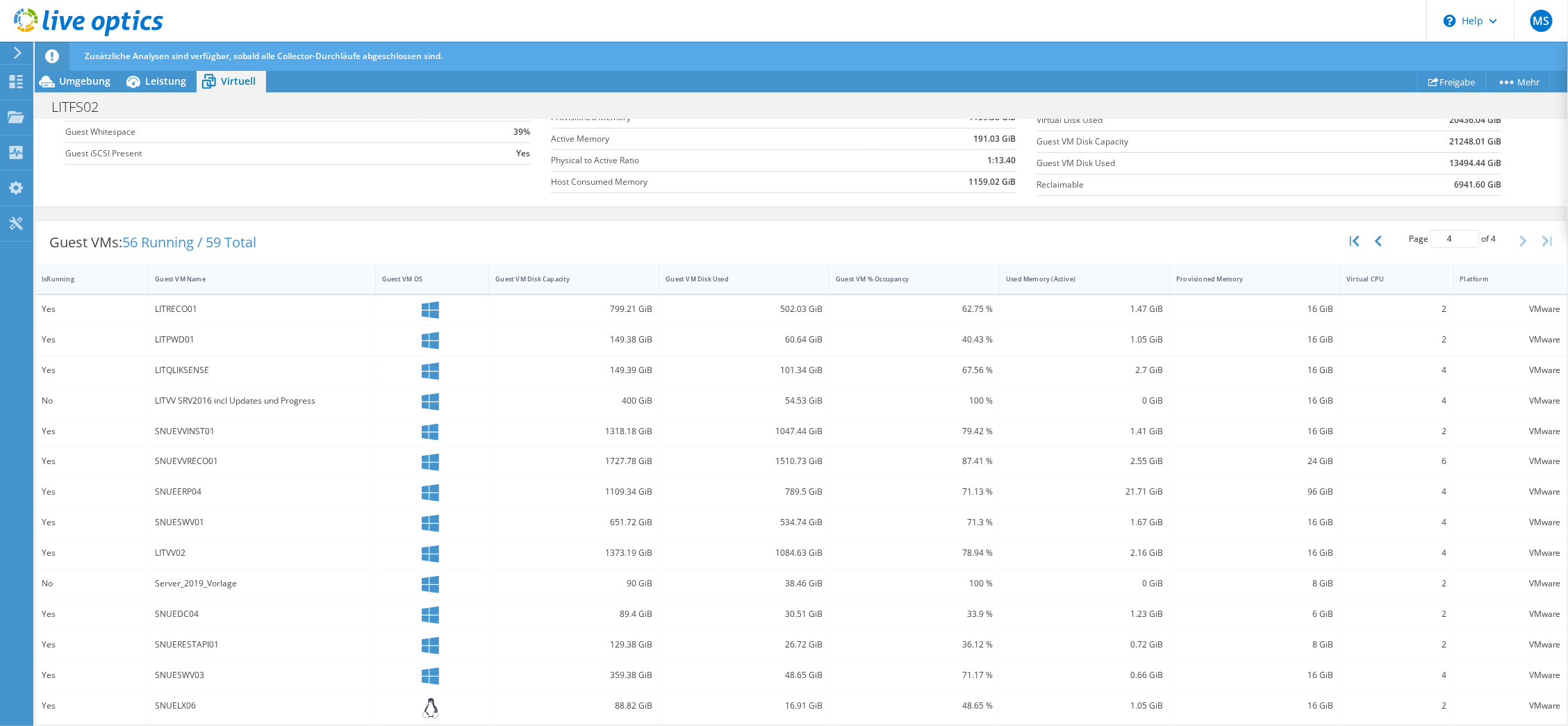
scroll to position [0, 0]
